Goal: Task Accomplishment & Management: Manage account settings

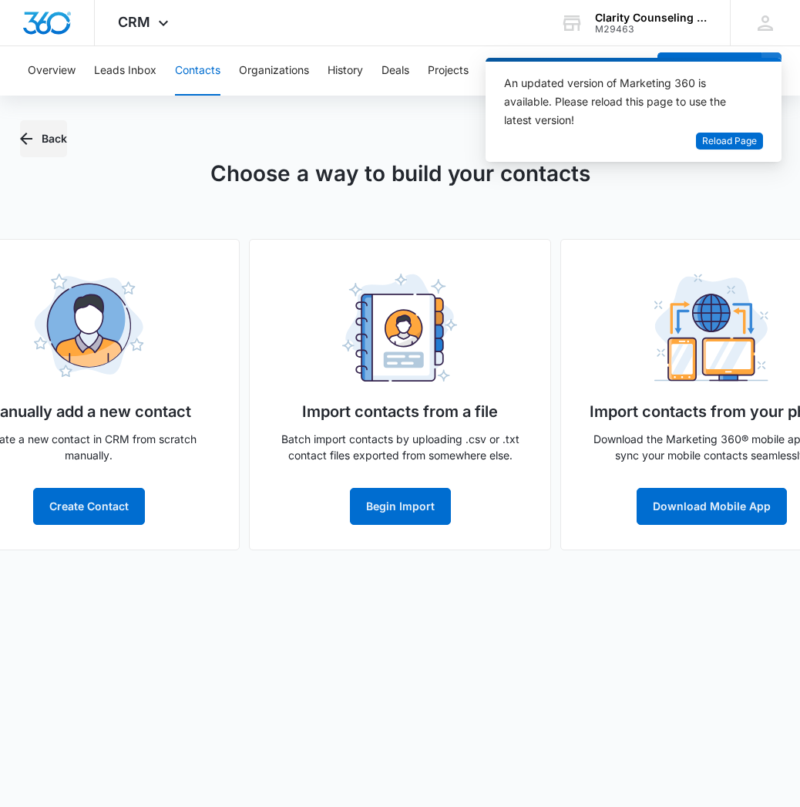
click at [52, 136] on button "Back" at bounding box center [43, 138] width 47 height 37
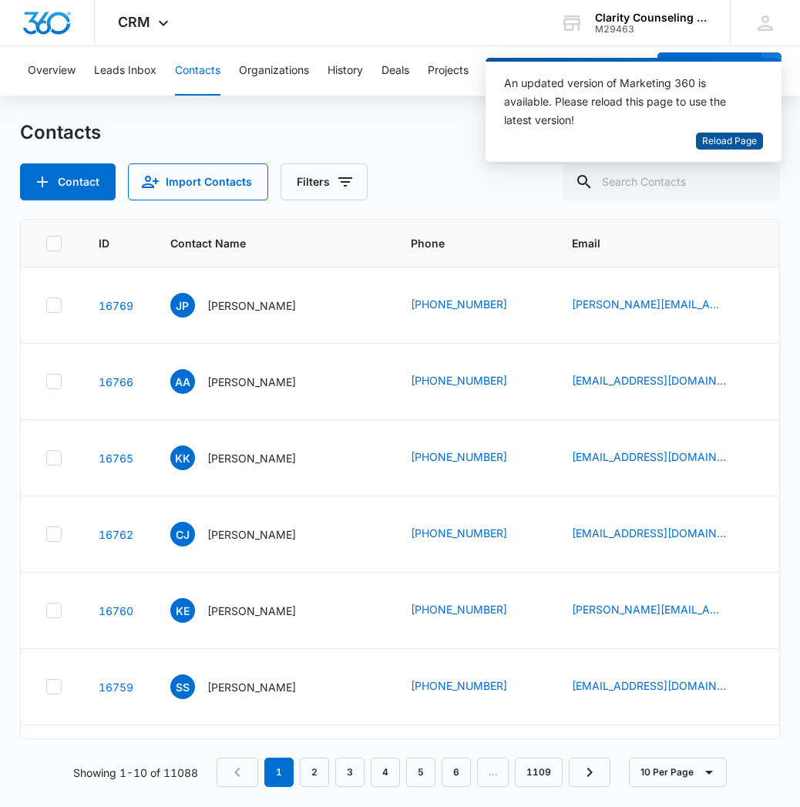
click at [734, 145] on span "Reload Page" at bounding box center [729, 141] width 55 height 15
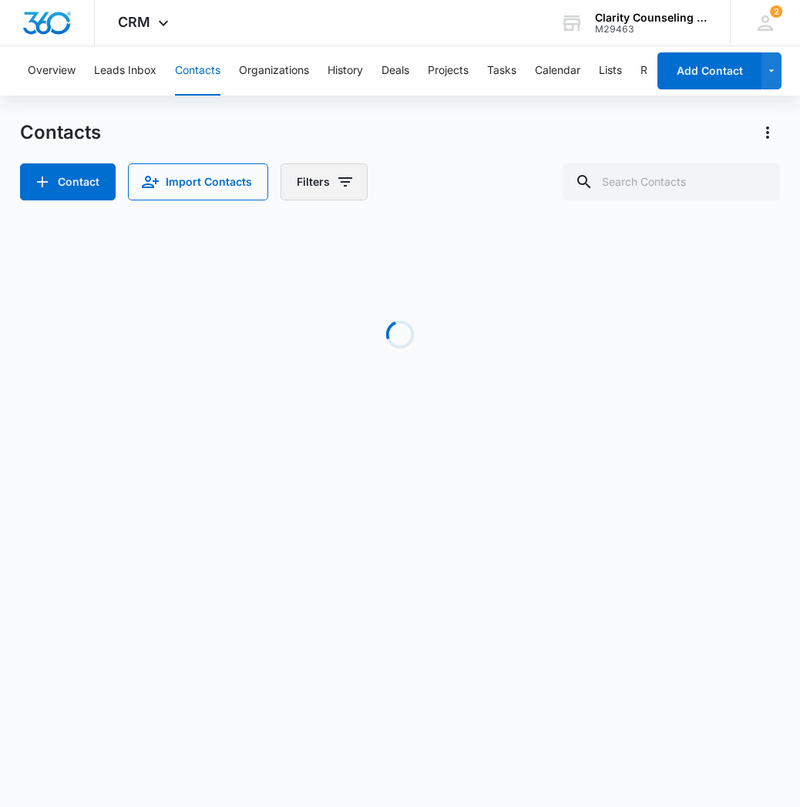
click at [326, 188] on button "Filters" at bounding box center [324, 181] width 87 height 37
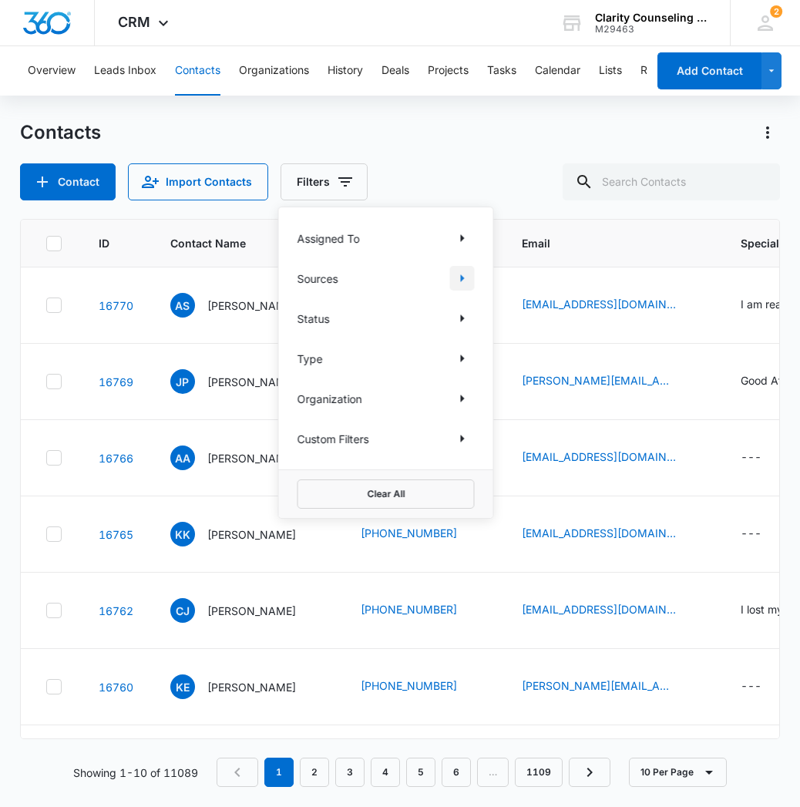
click at [465, 281] on icon "Show Sources filters" at bounding box center [462, 278] width 18 height 18
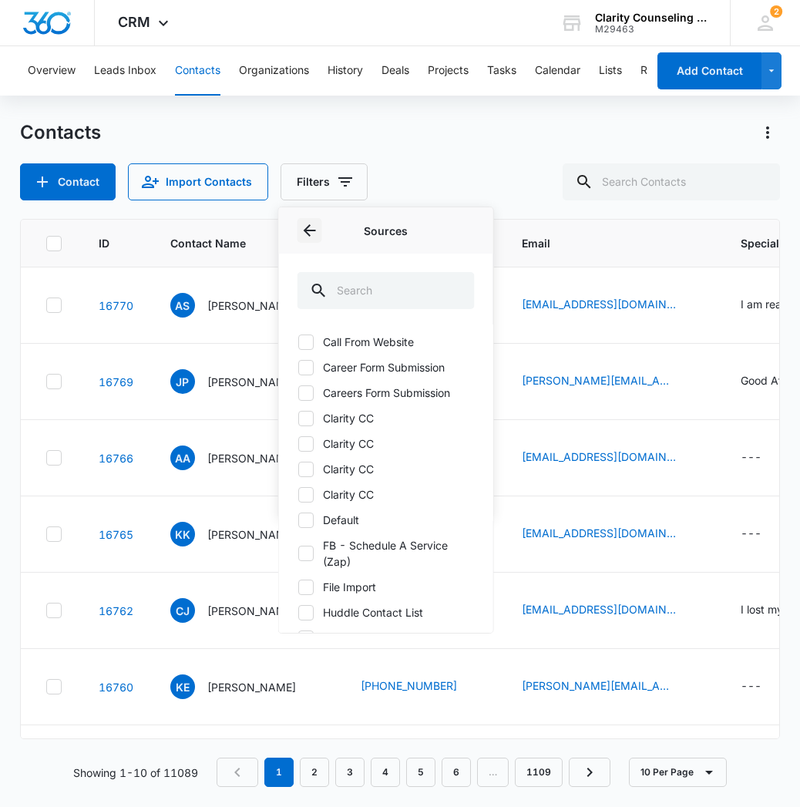
click at [311, 235] on icon "Back" at bounding box center [310, 230] width 18 height 18
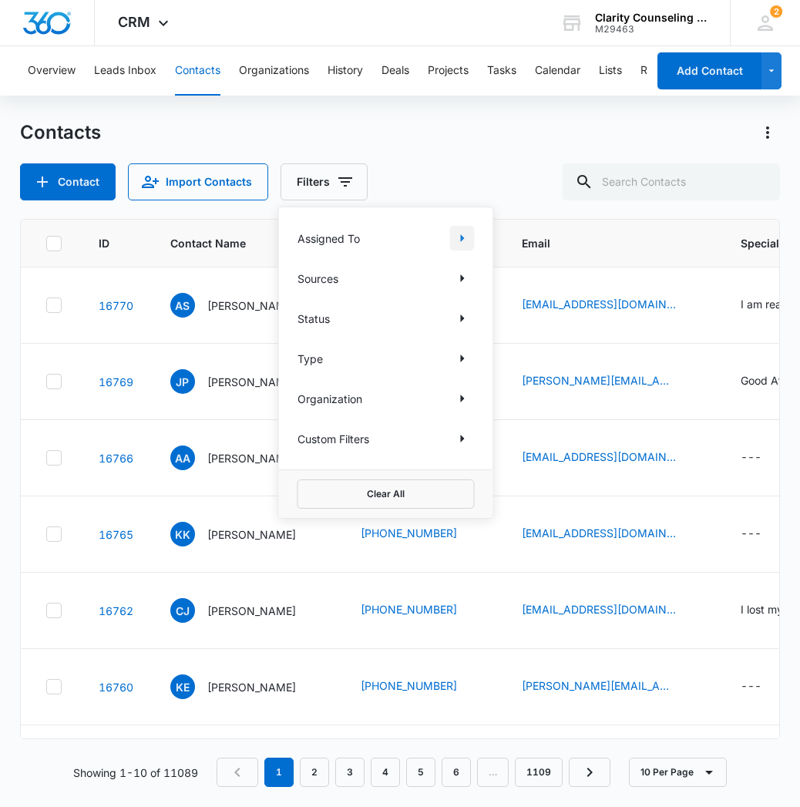
drag, startPoint x: 484, startPoint y: 245, endPoint x: 461, endPoint y: 244, distance: 23.1
click at [484, 245] on div "Assigned To Sources Status Type Organization Custom Filters" at bounding box center [386, 338] width 214 height 262
click at [461, 244] on icon "Show Assigned To filters" at bounding box center [462, 238] width 18 height 18
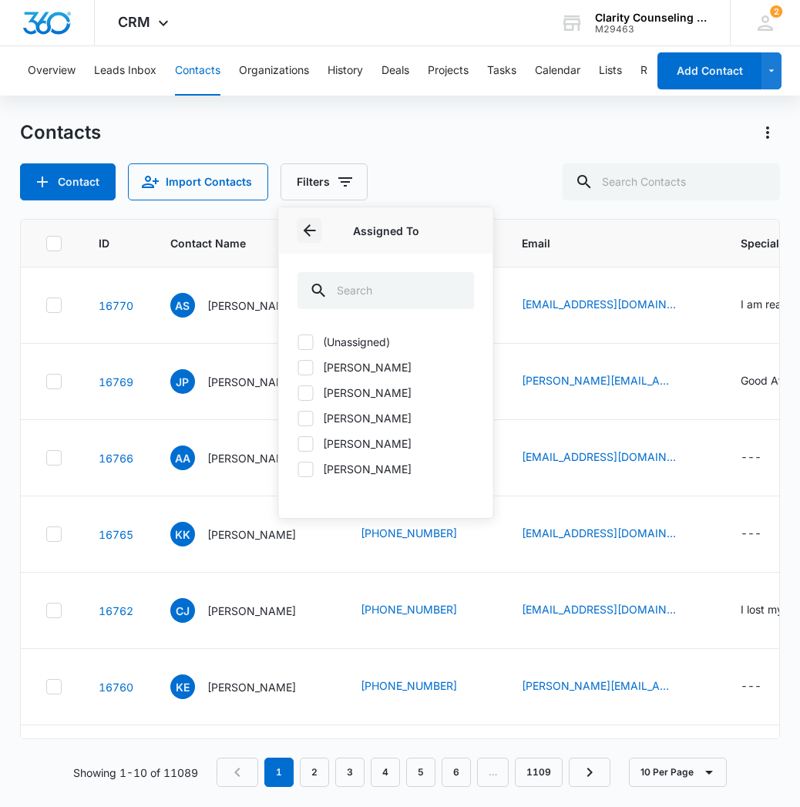
click at [318, 232] on icon "Back" at bounding box center [310, 230] width 18 height 18
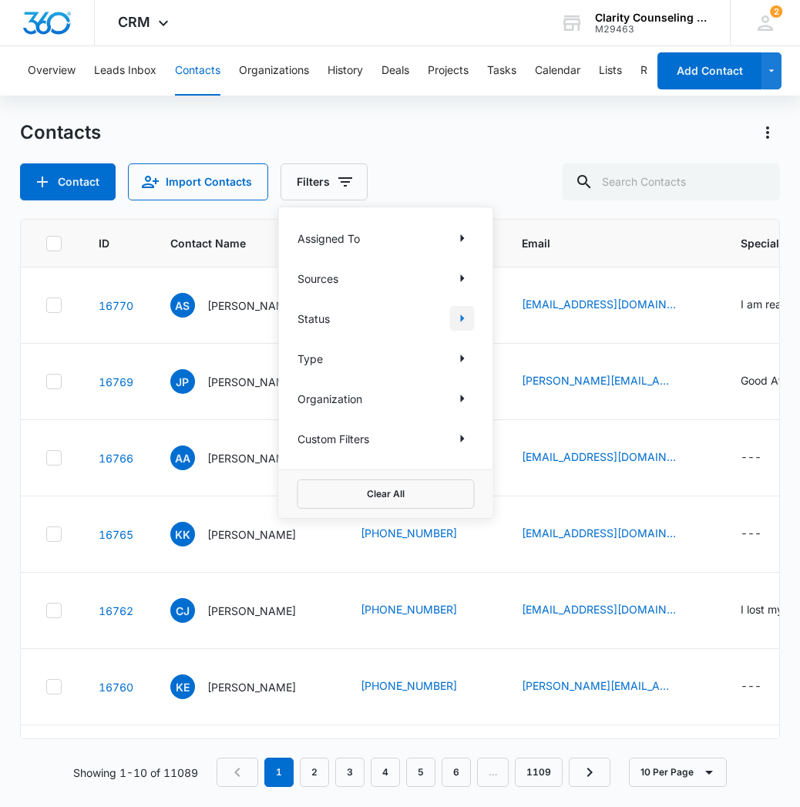
click at [463, 325] on icon "Show Status filters" at bounding box center [462, 318] width 18 height 18
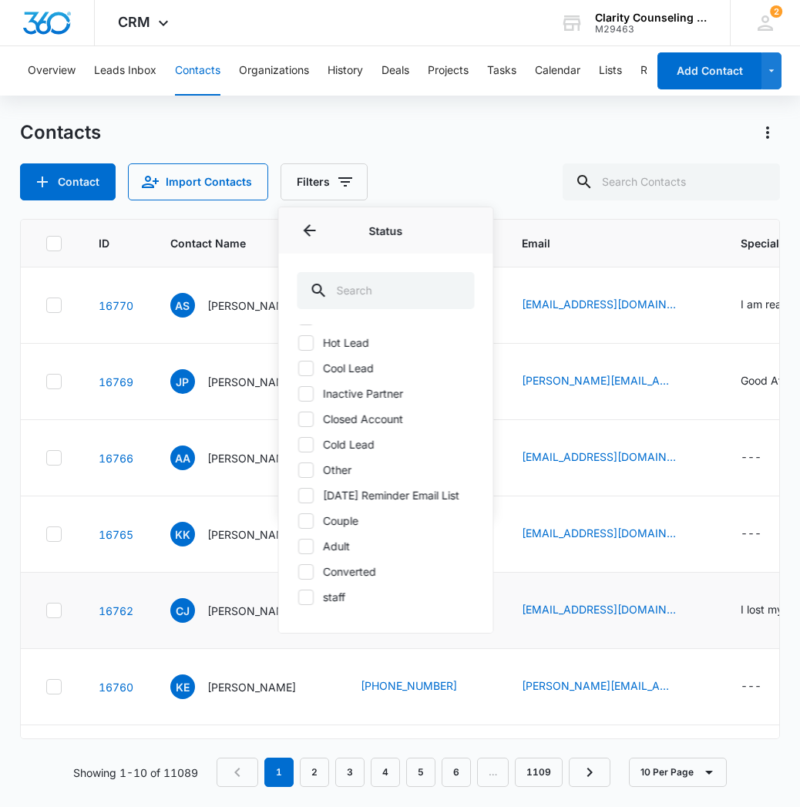
scroll to position [101, 0]
click at [314, 598] on label "staff" at bounding box center [385, 597] width 177 height 16
click at [298, 597] on input "staff" at bounding box center [297, 597] width 1 height 1
checkbox input "true"
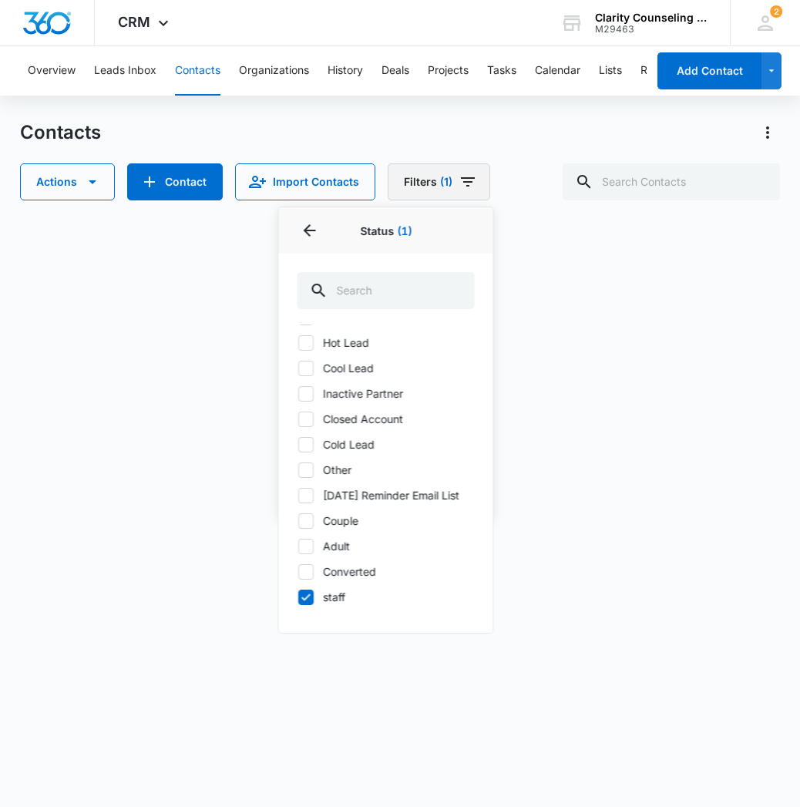
click at [449, 184] on button "Filters (1)" at bounding box center [439, 181] width 103 height 37
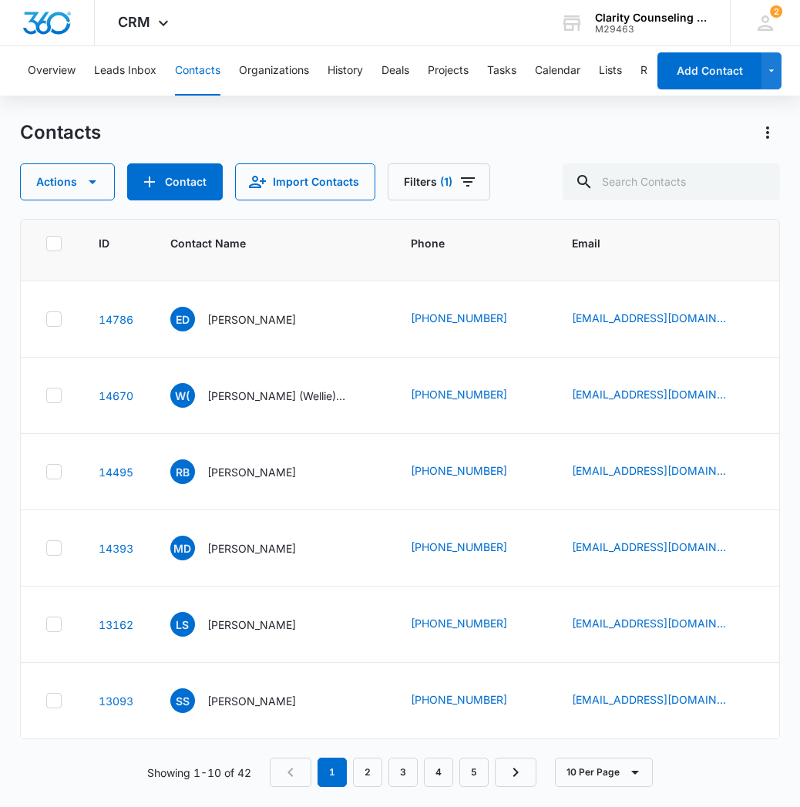
scroll to position [291, 0]
click at [641, 190] on input "text" at bounding box center [671, 181] width 217 height 37
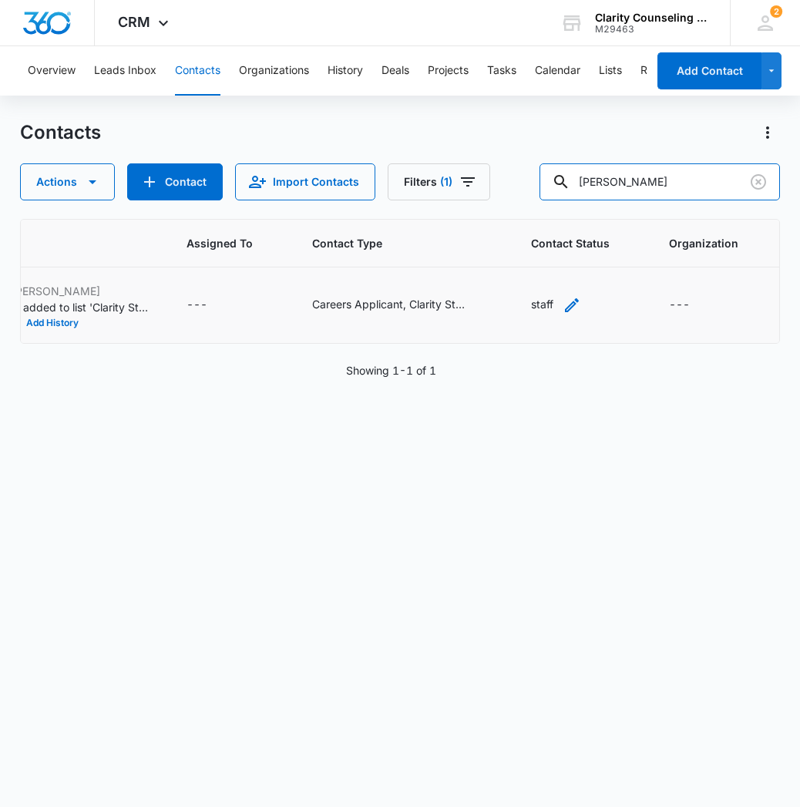
scroll to position [0, 917]
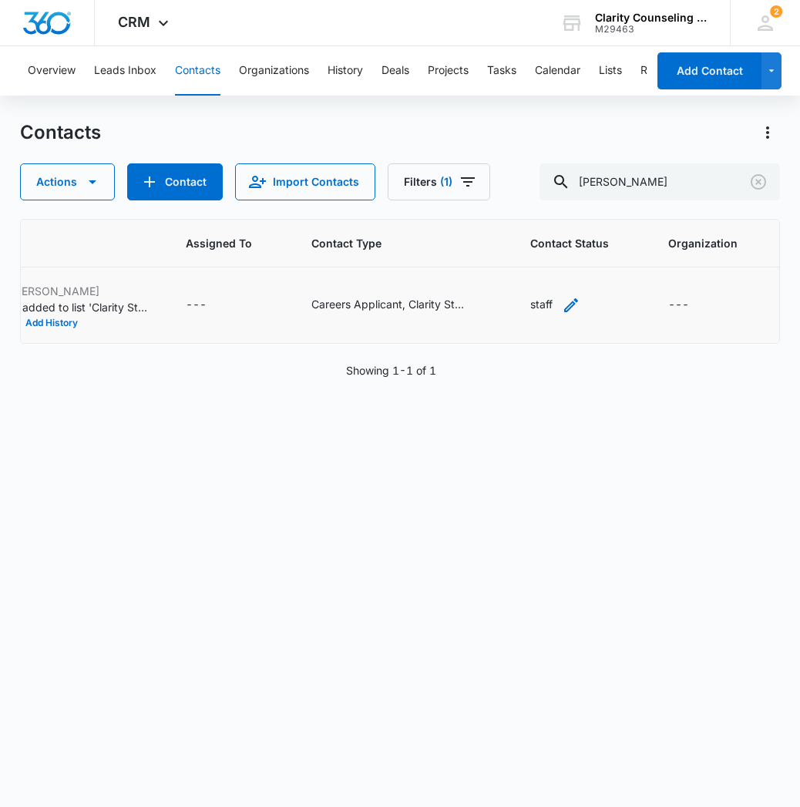
click at [562, 305] on icon "Contact Status - staff - Select to Edit Field" at bounding box center [571, 305] width 18 height 18
click at [499, 207] on icon "Remove staff" at bounding box center [497, 206] width 11 height 12
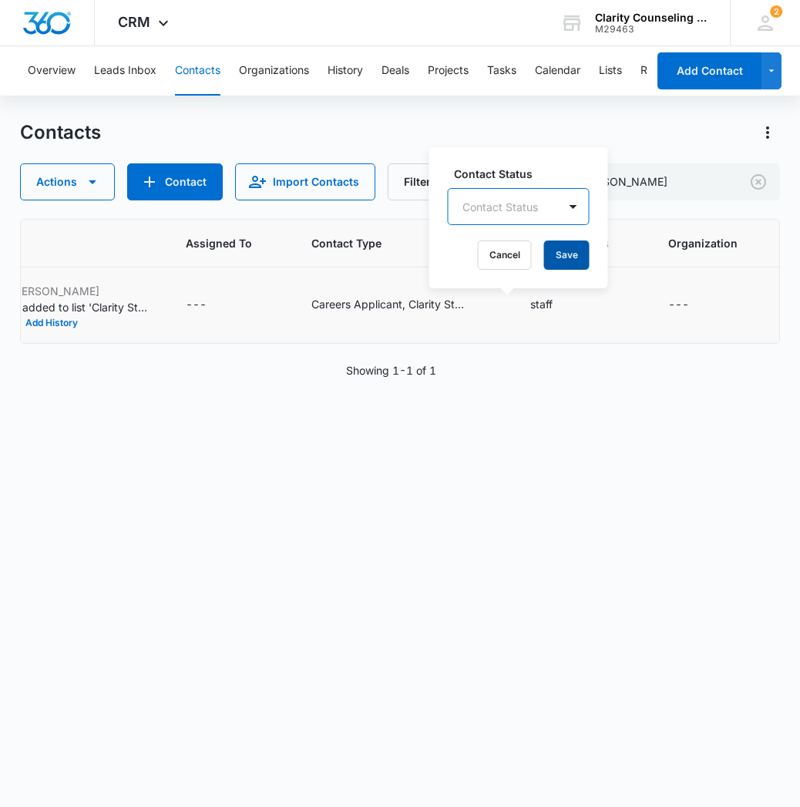
click at [563, 259] on button "Save" at bounding box center [566, 254] width 45 height 29
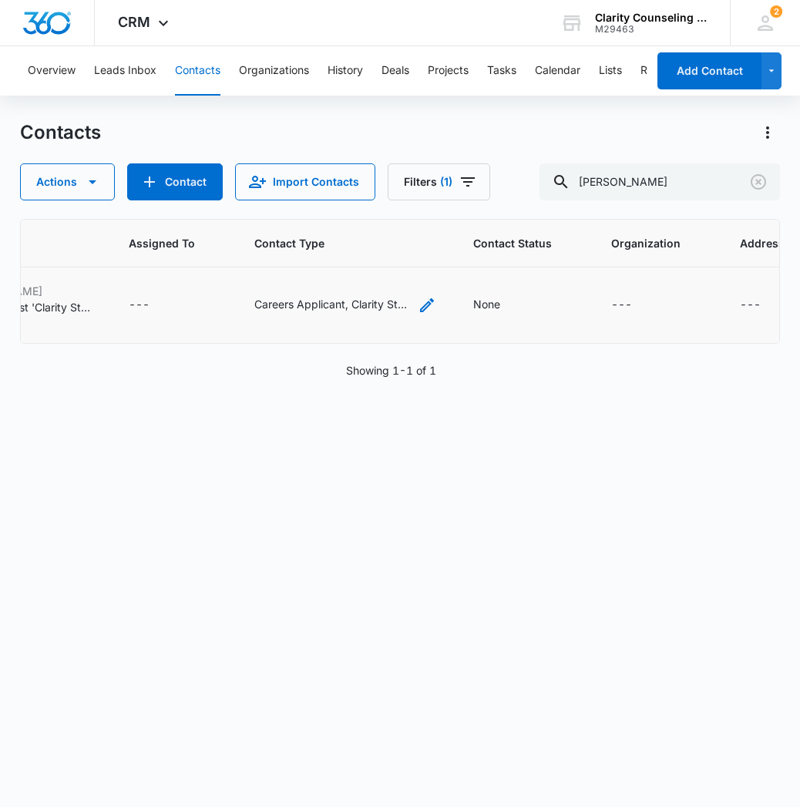
scroll to position [0, 973]
click at [418, 304] on icon "Contact Type - Careers Applicant, Clarity Staff - Select to Edit Field" at bounding box center [427, 305] width 18 height 18
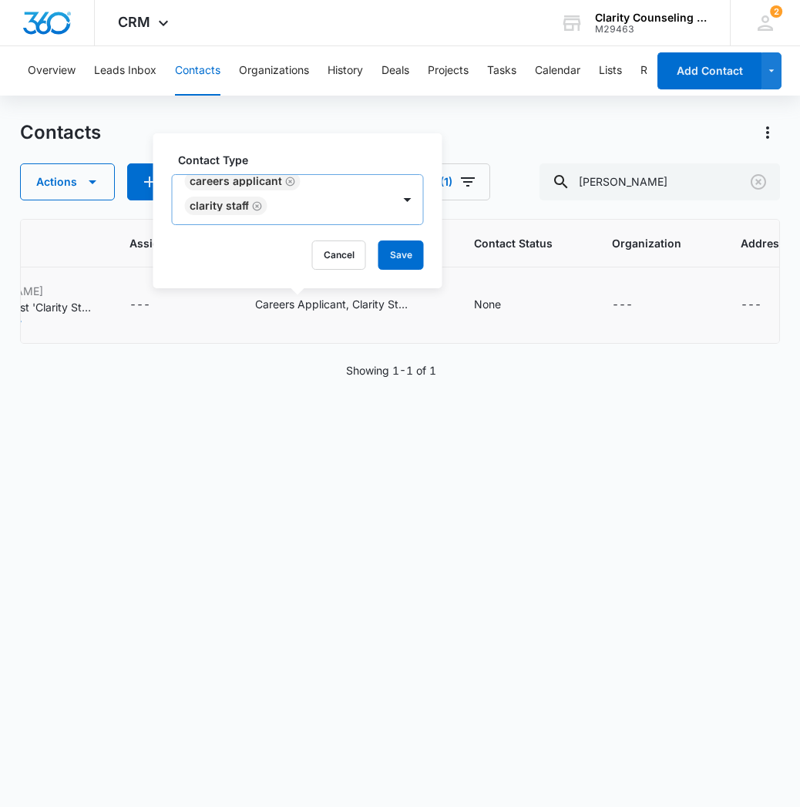
scroll to position [12, 0]
click at [341, 264] on button "Cancel" at bounding box center [339, 254] width 54 height 29
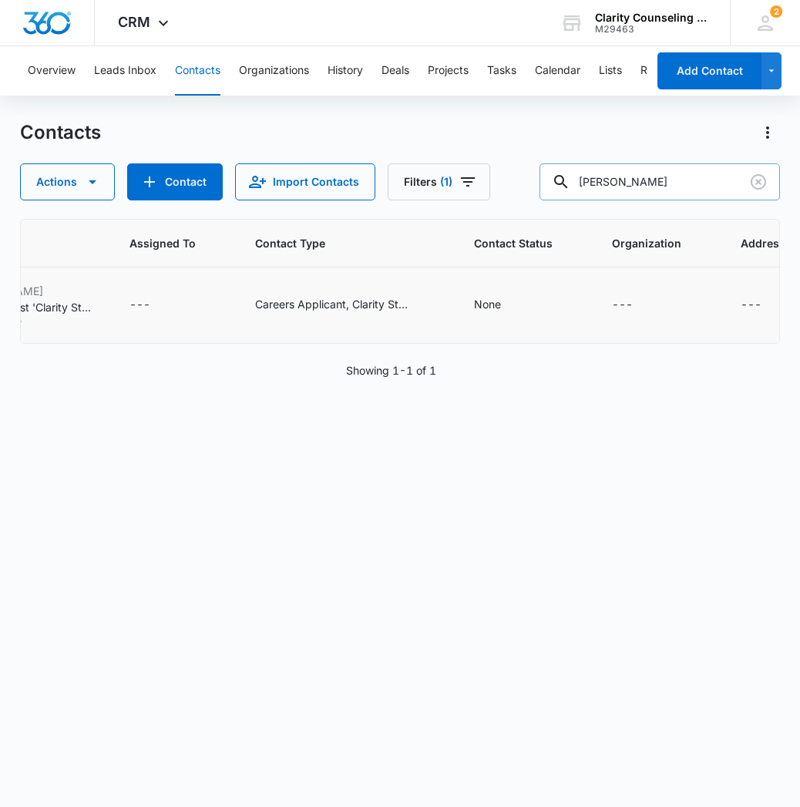
click at [637, 196] on input "Julia Meyer" at bounding box center [659, 181] width 240 height 37
type input "Mackenzie Quinton"
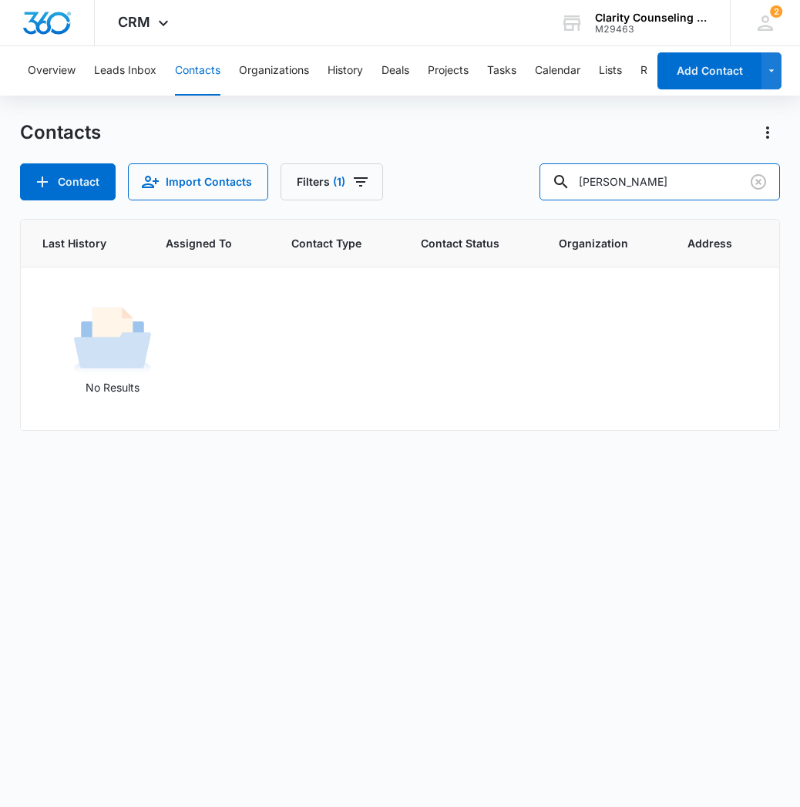
scroll to position [0, 564]
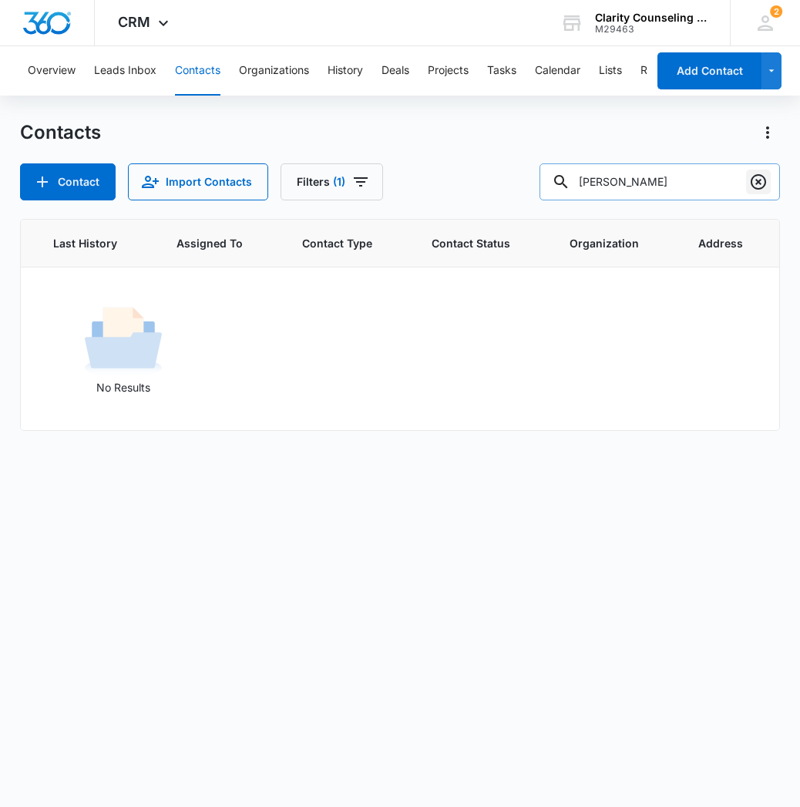
click at [751, 183] on icon "Clear" at bounding box center [758, 182] width 18 height 18
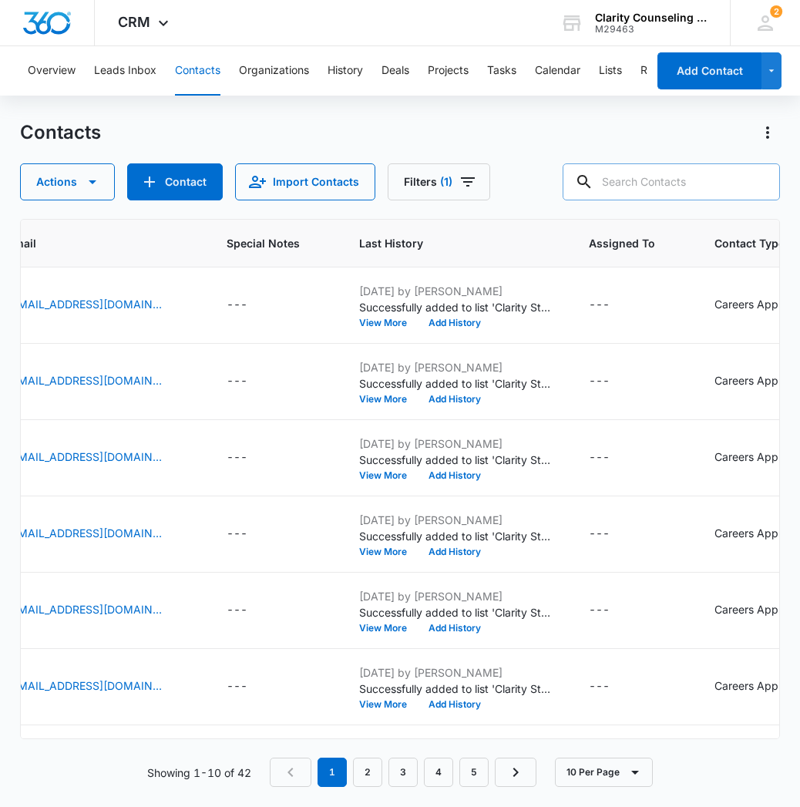
click at [691, 183] on input "text" at bounding box center [671, 181] width 217 height 37
type input "Isabel Hardy"
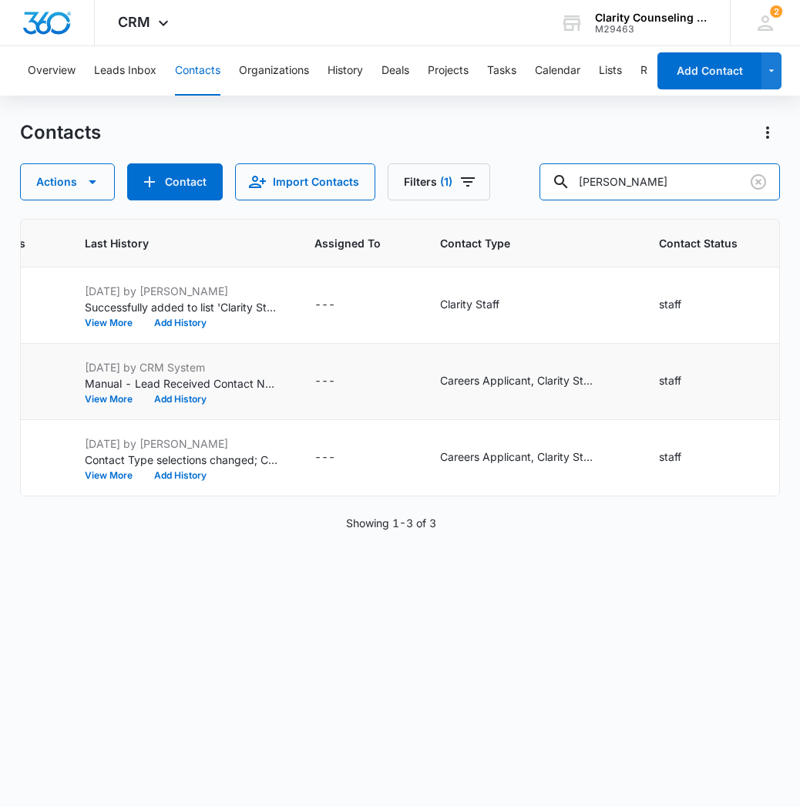
scroll to position [0, 827]
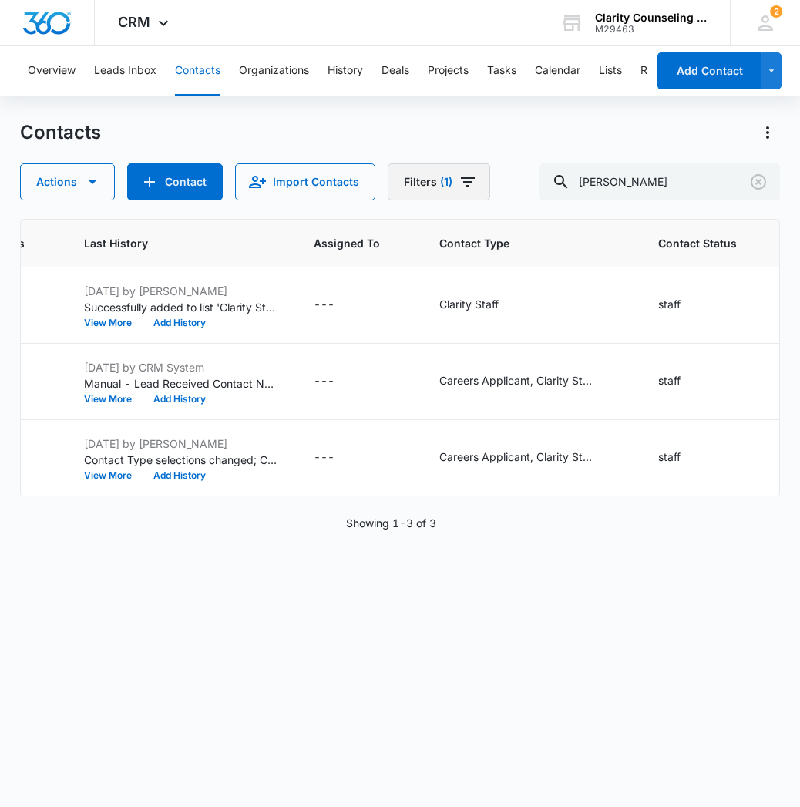
click at [445, 178] on span "(1)" at bounding box center [446, 181] width 12 height 11
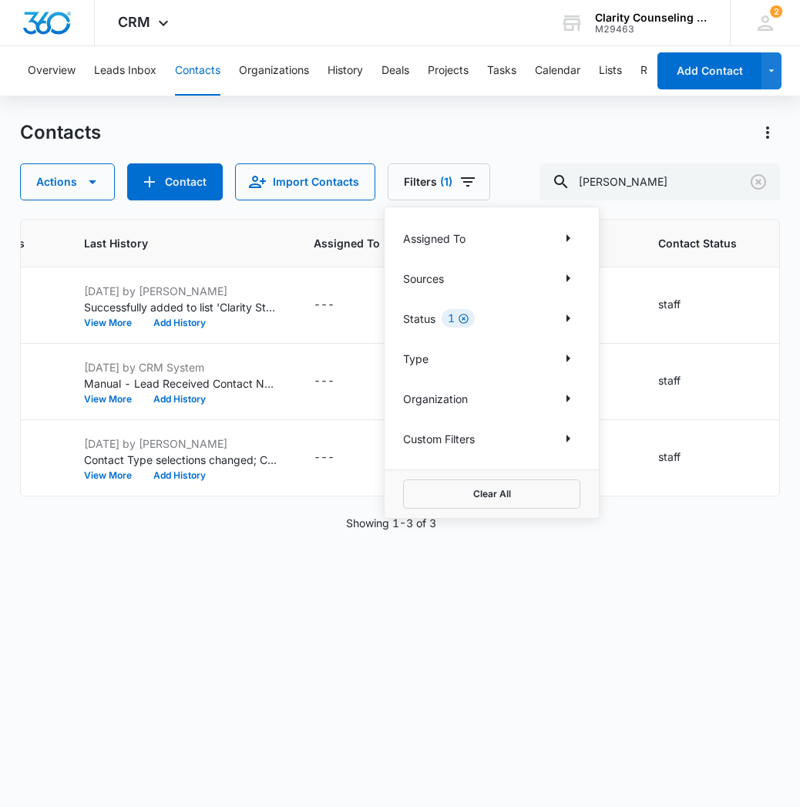
click at [465, 317] on icon "Clear" at bounding box center [464, 319] width 12 height 12
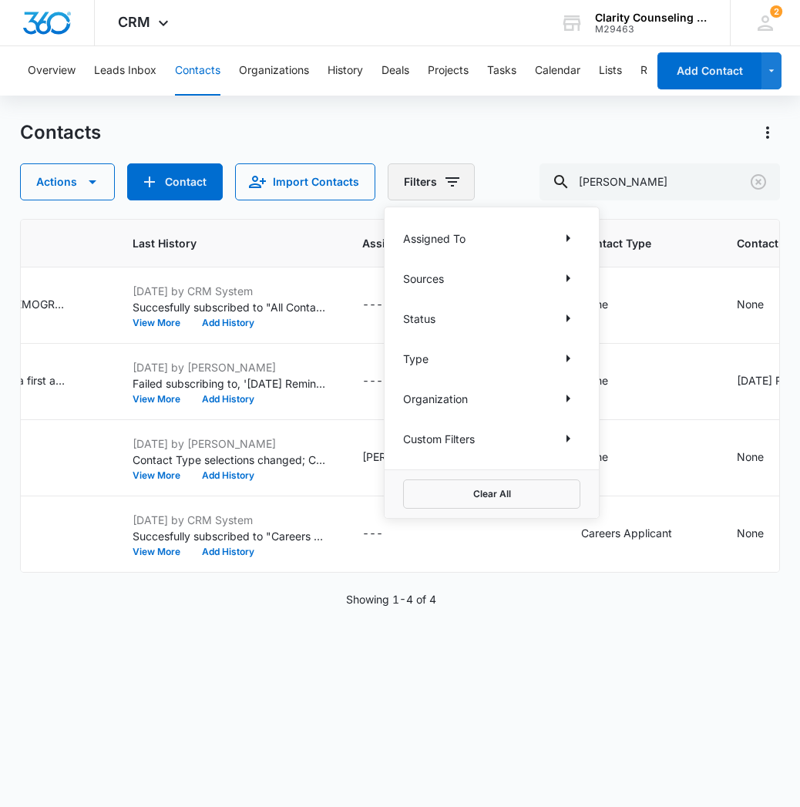
click at [449, 182] on icon "Filters" at bounding box center [452, 181] width 14 height 9
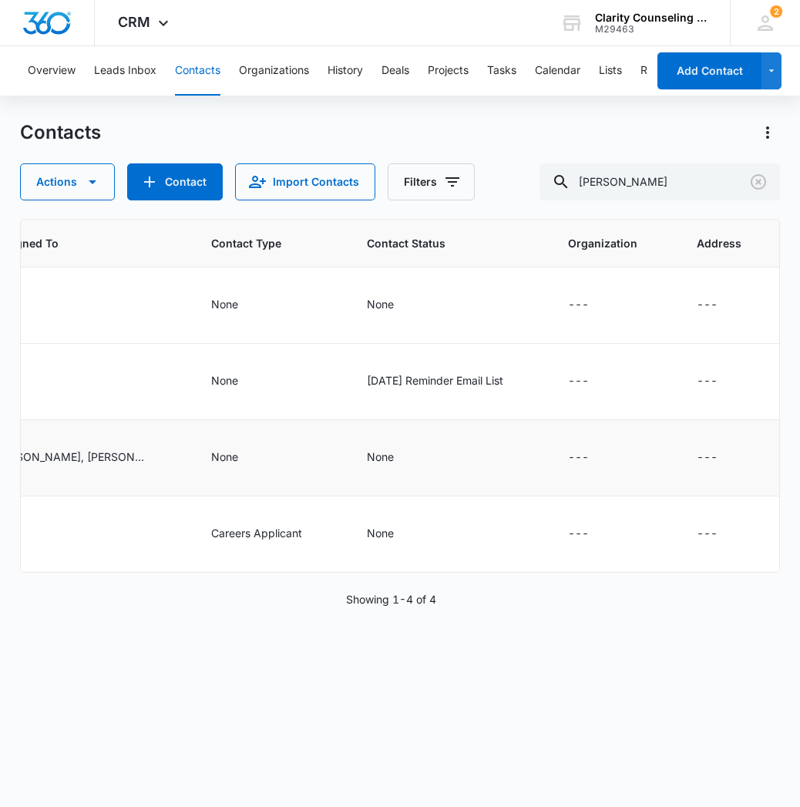
scroll to position [0, 1195]
click at [765, 185] on icon "Clear" at bounding box center [758, 181] width 15 height 15
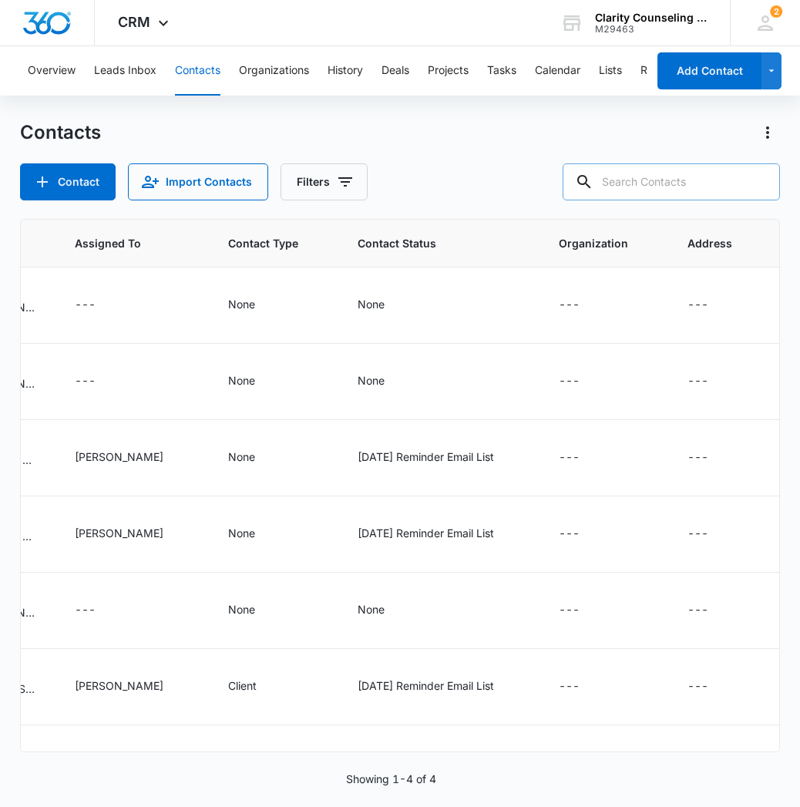
scroll to position [0, 1118]
click at [710, 183] on input "text" at bounding box center [671, 181] width 217 height 37
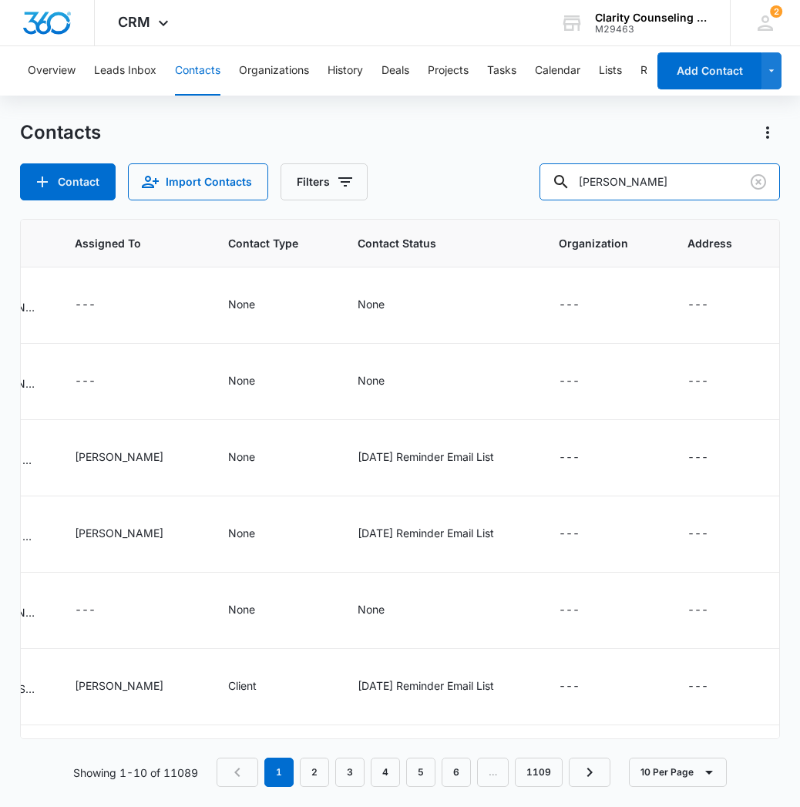
type input "Julia Meyer"
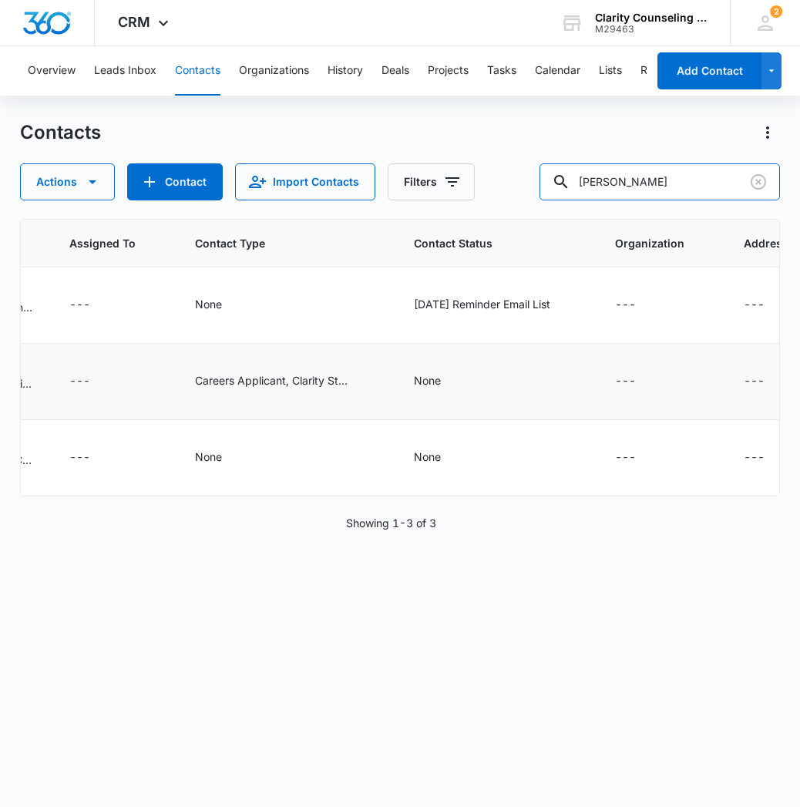
scroll to position [0, 1119]
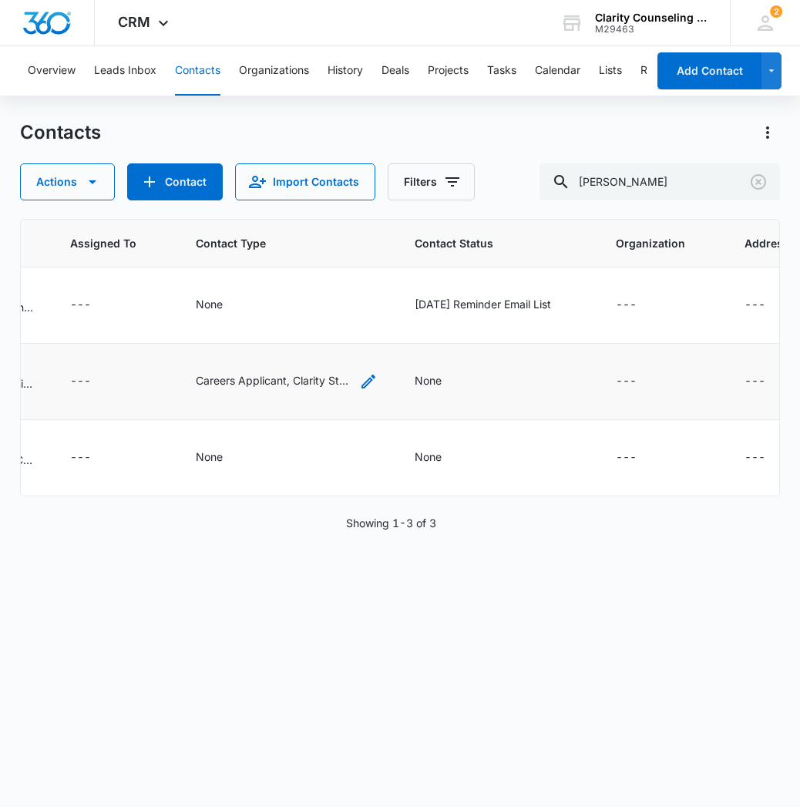
click at [359, 381] on icon "Contact Type - Careers Applicant, Clarity Staff - Select to Edit Field" at bounding box center [368, 381] width 18 height 18
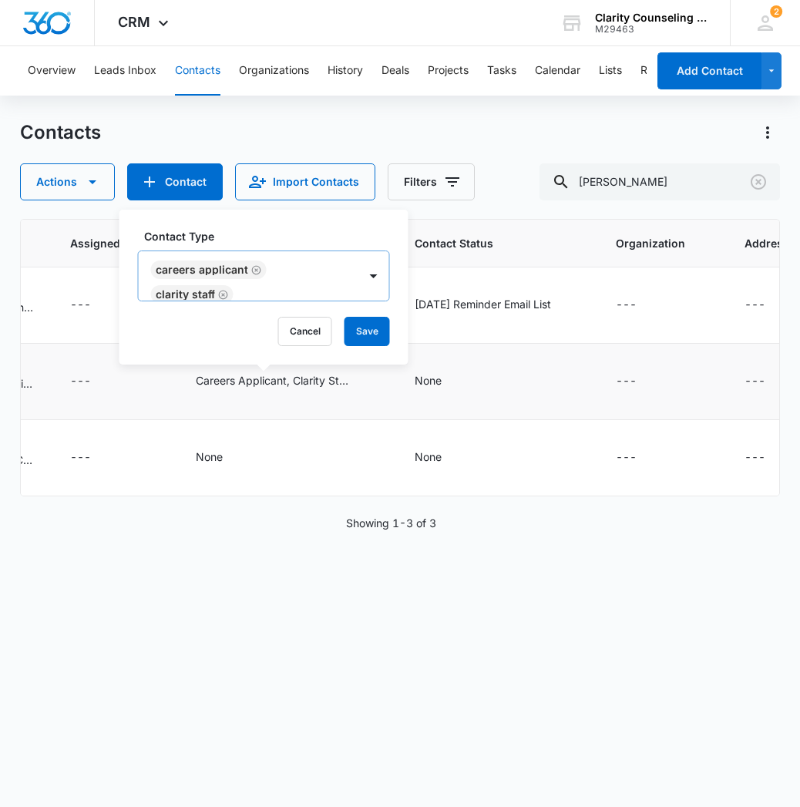
click at [222, 293] on icon "Remove Clarity Staff" at bounding box center [223, 295] width 11 height 12
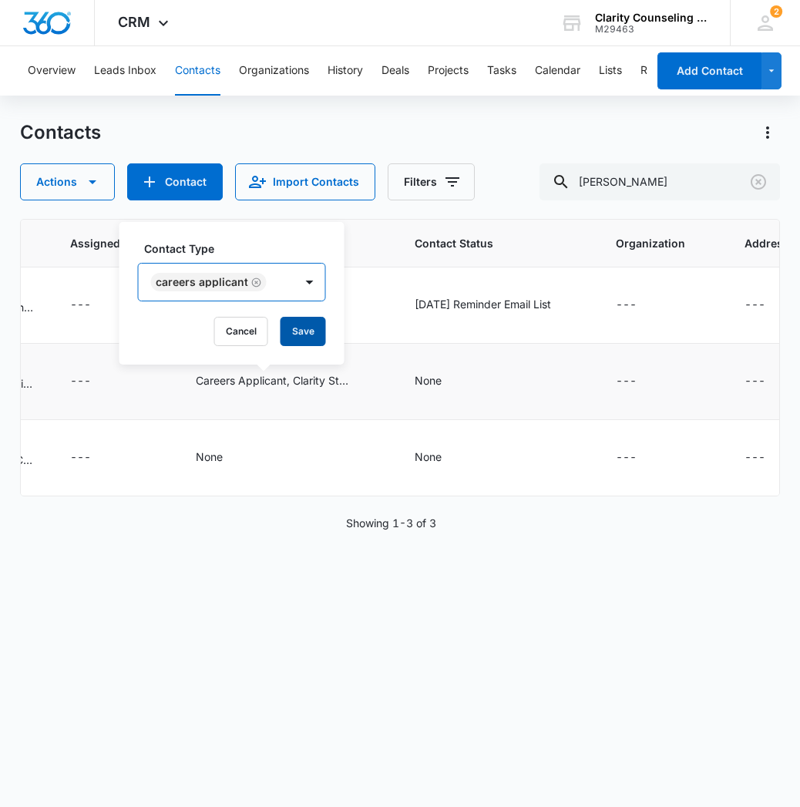
click at [306, 334] on button "Save" at bounding box center [303, 331] width 45 height 29
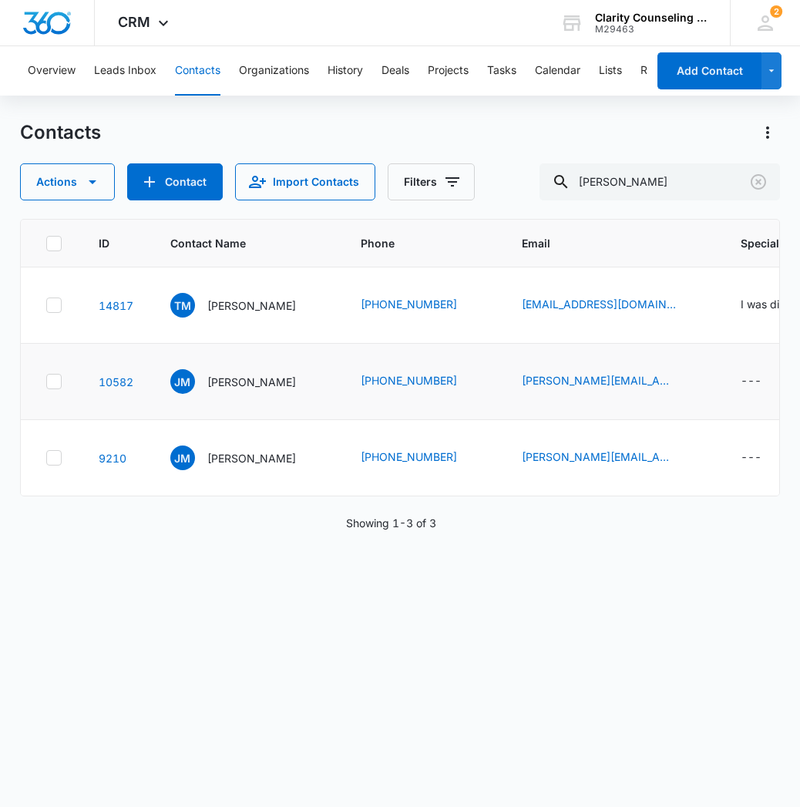
scroll to position [0, 0]
click at [758, 182] on icon "Clear" at bounding box center [758, 181] width 15 height 15
